Goal: Information Seeking & Learning: Check status

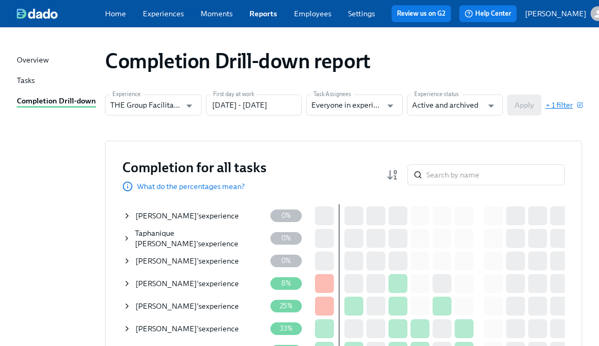
click at [565, 110] on span "+ 1 filter" at bounding box center [563, 105] width 37 height 10
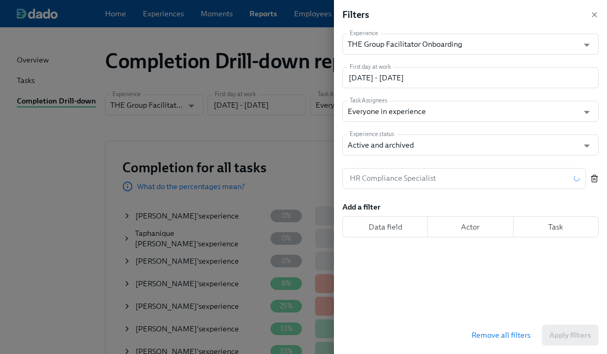
click at [591, 185] on button "button" at bounding box center [594, 178] width 8 height 21
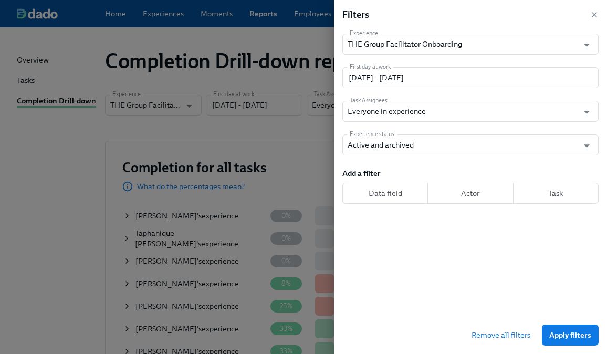
click at [566, 332] on span "Apply filters" at bounding box center [570, 335] width 42 height 10
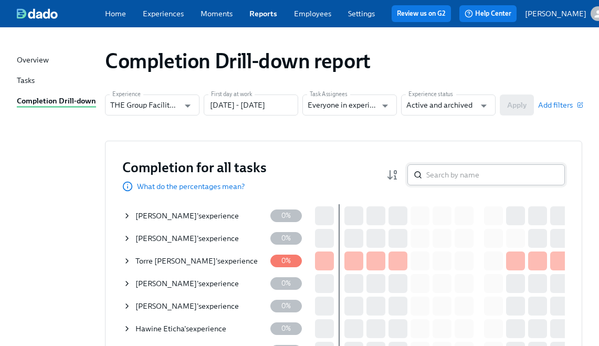
click at [452, 179] on input "search" at bounding box center [495, 174] width 139 height 21
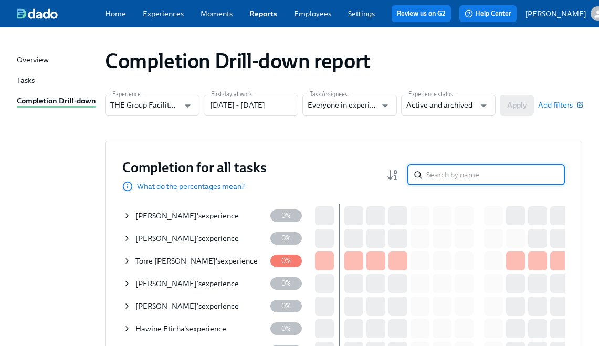
paste input "[PERSON_NAME]"
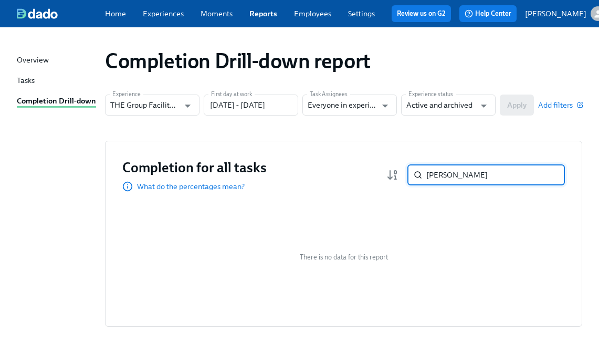
paste input "[PERSON_NAME]"
type input "[PERSON_NAME]"
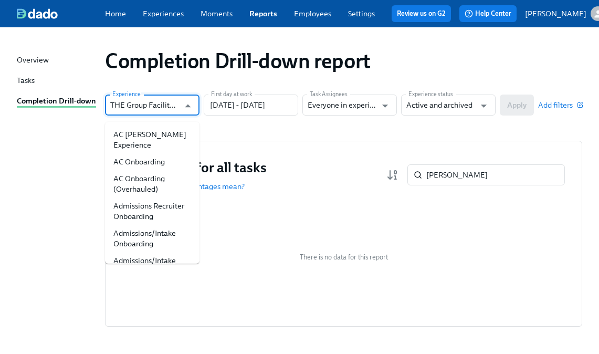
click at [148, 107] on input "THE Group Facilitator Onboarding" at bounding box center [144, 104] width 69 height 21
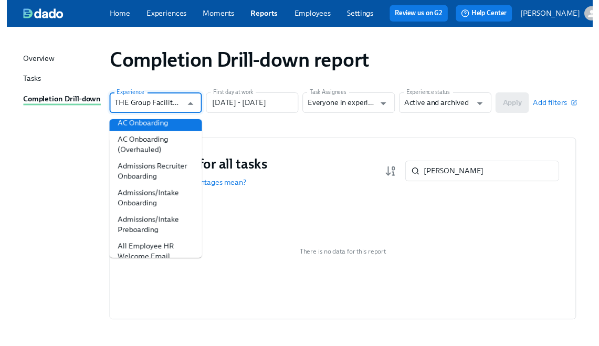
scroll to position [40, 0]
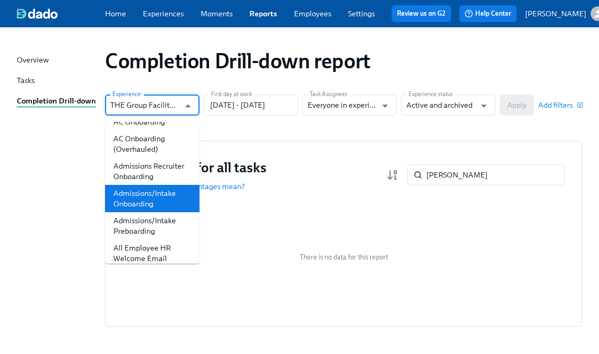
click at [153, 203] on li "Admissions/Intake Onboarding" at bounding box center [152, 198] width 94 height 27
type input "Admissions/Intake Onboarding"
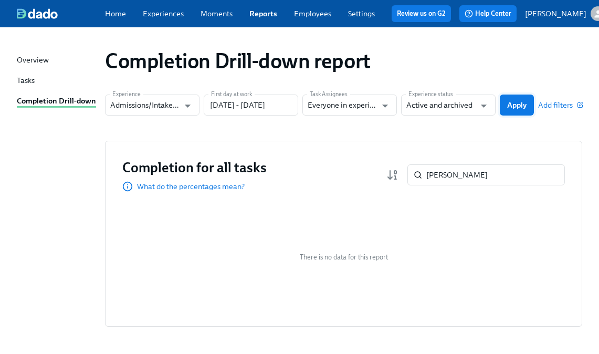
click at [518, 115] on button "Apply" at bounding box center [517, 104] width 34 height 21
click at [476, 172] on input "search" at bounding box center [495, 174] width 139 height 21
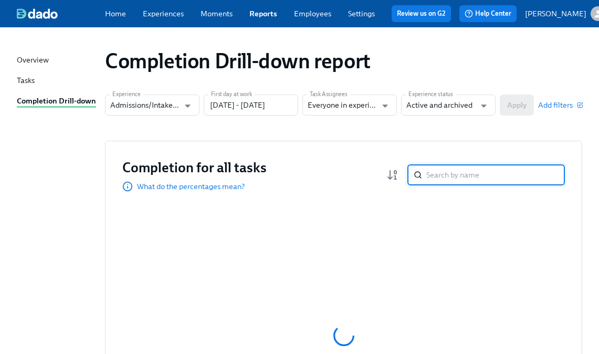
paste input "Krusac"
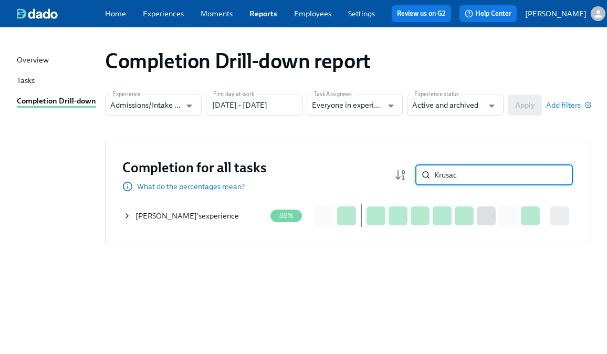
type input "Krusac"
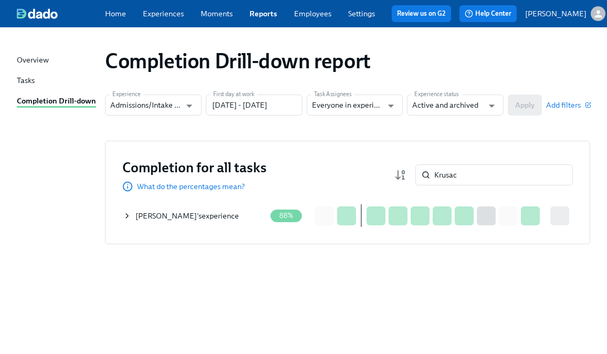
click at [130, 220] on icon at bounding box center [127, 216] width 8 height 8
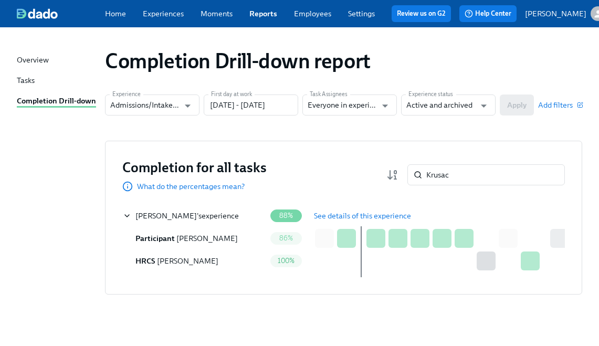
click at [318, 212] on button "See details of this experience" at bounding box center [363, 215] width 112 height 21
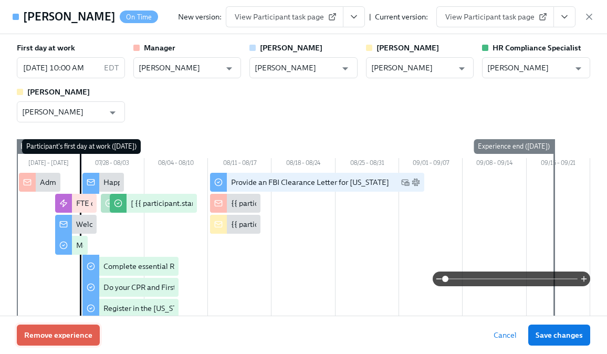
click at [82, 329] on button "Remove experience" at bounding box center [58, 334] width 83 height 21
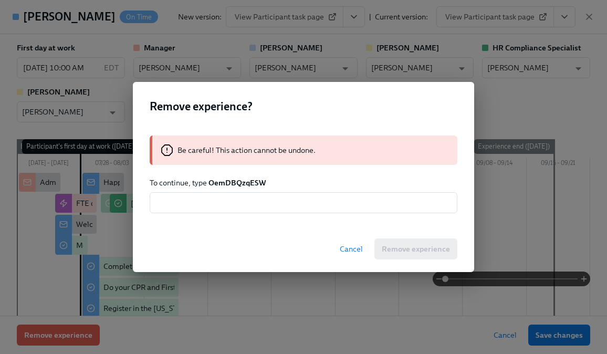
click at [238, 183] on strong "OemDBQzqESW" at bounding box center [236, 182] width 57 height 9
copy strong "OemDBQzqESW"
click at [230, 205] on input "text" at bounding box center [304, 202] width 308 height 21
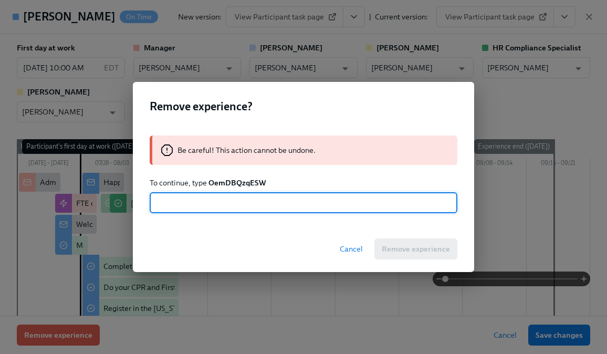
paste input "OemDBQzqESW"
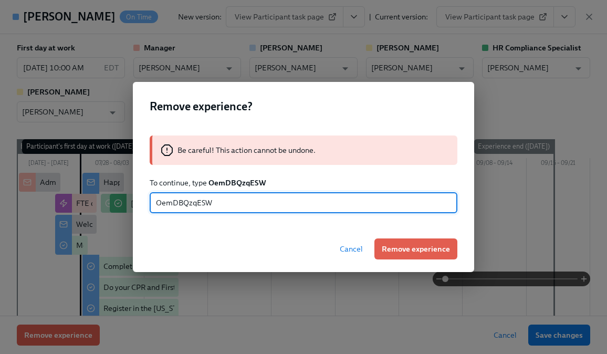
type input "OemDBQzqESW"
click at [397, 245] on span "Remove experience" at bounding box center [416, 249] width 68 height 10
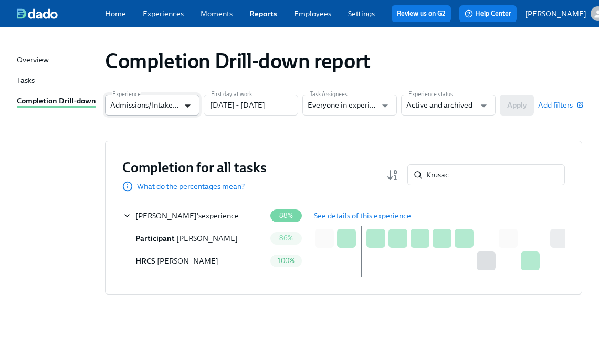
click at [184, 112] on icon "Open" at bounding box center [188, 106] width 14 height 14
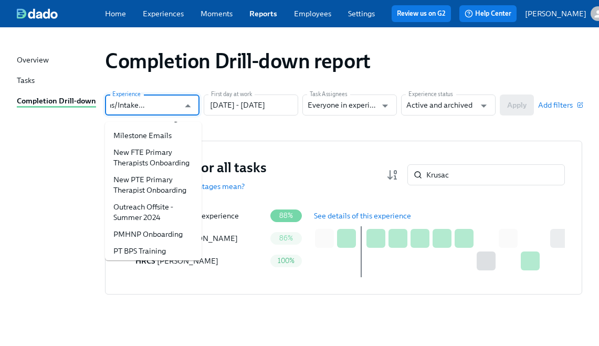
scroll to position [780, 0]
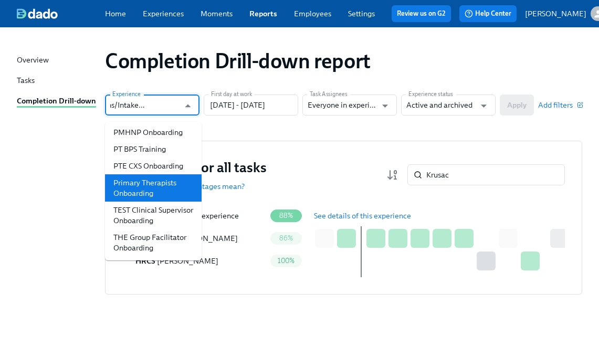
click at [156, 174] on li "Primary Therapists Onboarding" at bounding box center [153, 187] width 97 height 27
type input "Primary Therapists Onboarding"
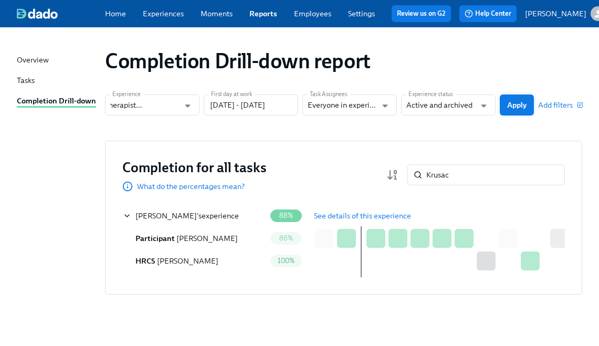
click at [515, 110] on span "Apply" at bounding box center [516, 105] width 19 height 10
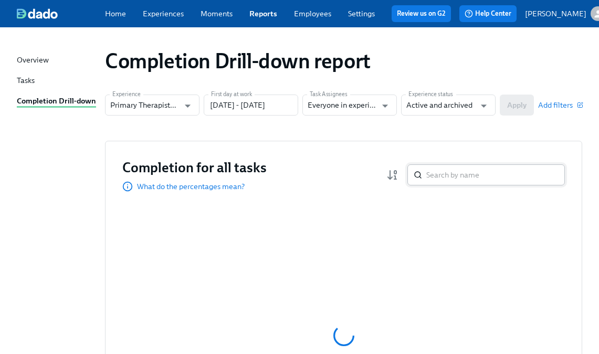
click at [459, 178] on input "search" at bounding box center [495, 174] width 139 height 21
paste input "[PERSON_NAME]"
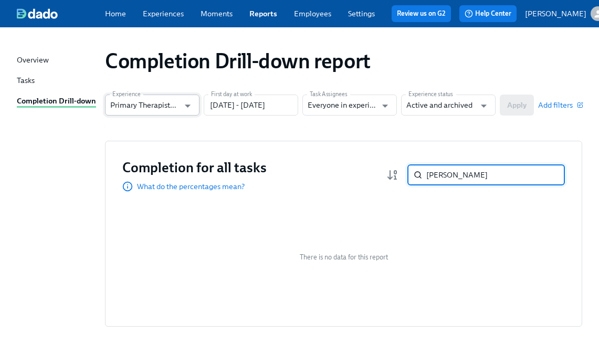
type input "[PERSON_NAME]"
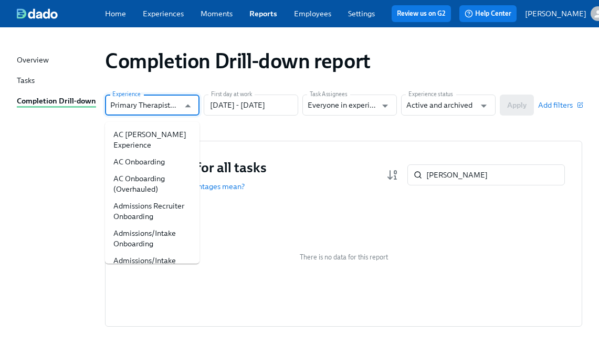
click at [172, 106] on input "Primary Therapists Onboarding" at bounding box center [144, 104] width 69 height 21
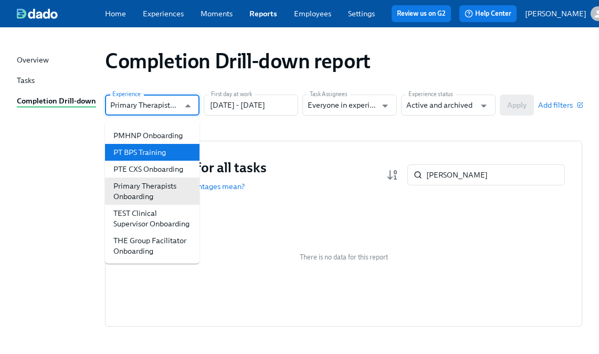
scroll to position [822, 0]
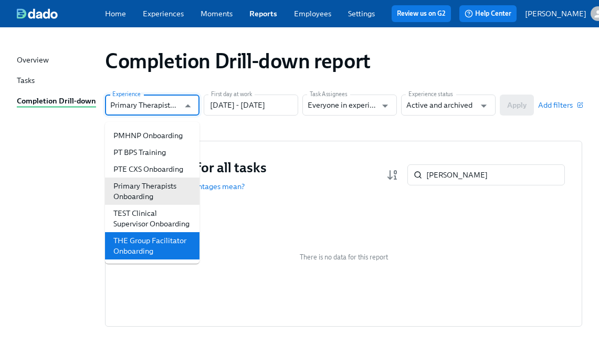
click at [147, 235] on li "THE Group Facilitator Onboarding" at bounding box center [152, 245] width 94 height 27
type input "THE Group Facilitator Onboarding"
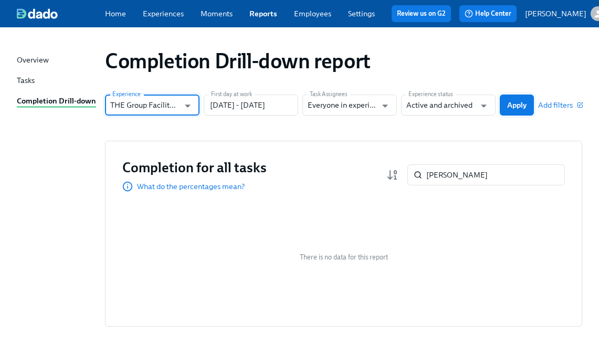
click at [514, 107] on span "Apply" at bounding box center [516, 105] width 19 height 10
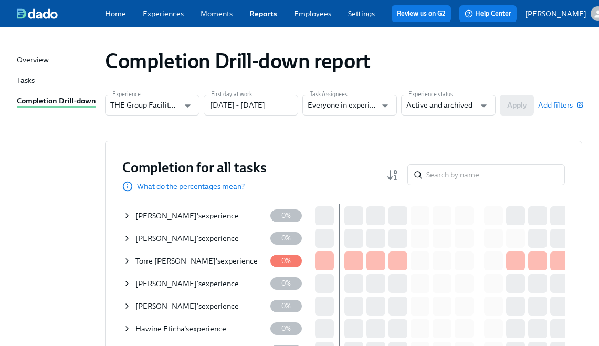
click at [444, 192] on div "Completion for all tasks What do the percentages mean? ​" at bounding box center [343, 175] width 442 height 34
click at [444, 174] on input "search" at bounding box center [495, 174] width 139 height 21
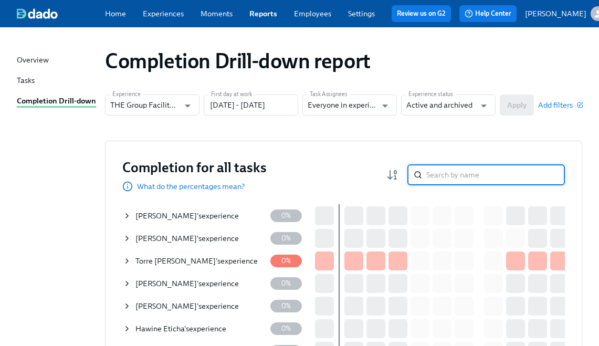
paste input "[PERSON_NAME]"
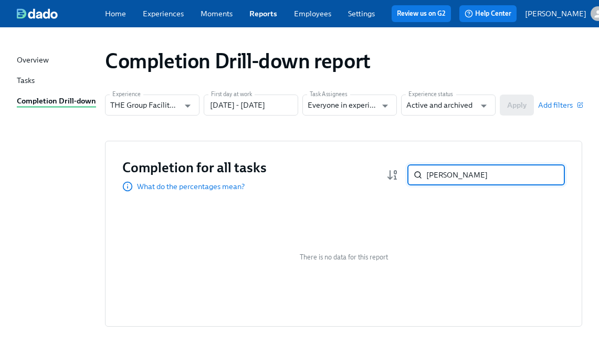
paste input "[US_STATE][PERSON_NAME]"
paste input "[PERSON_NAME]"
type input "[PERSON_NAME]"
